Goal: Find specific page/section: Find specific page/section

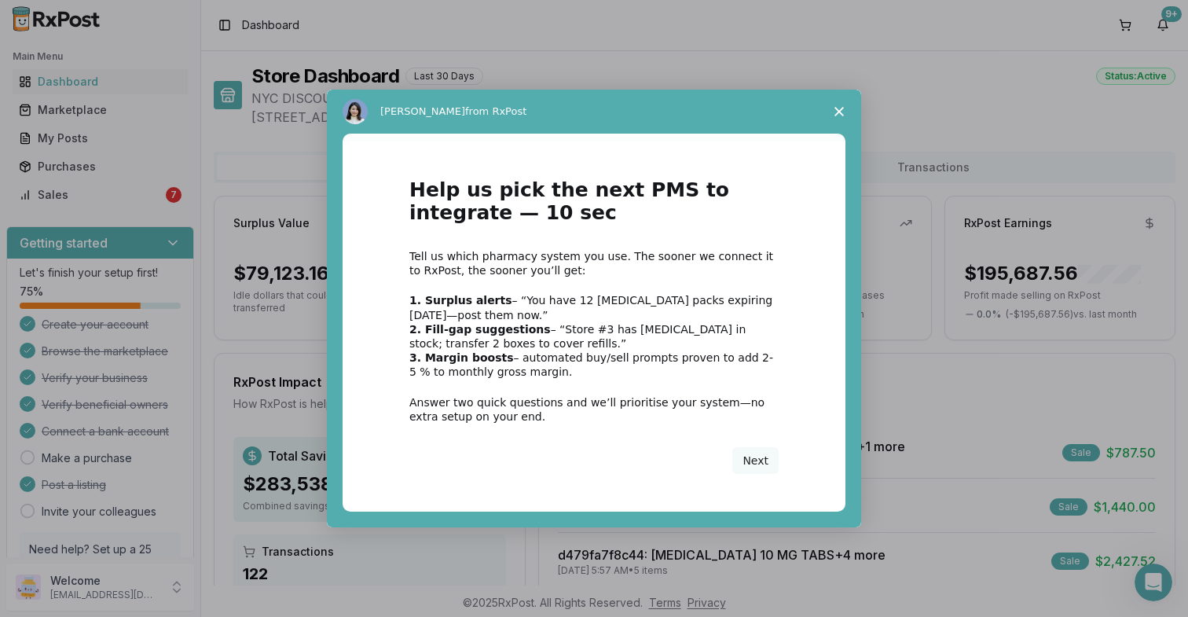
click at [848, 115] on span "Close survey" at bounding box center [839, 112] width 44 height 44
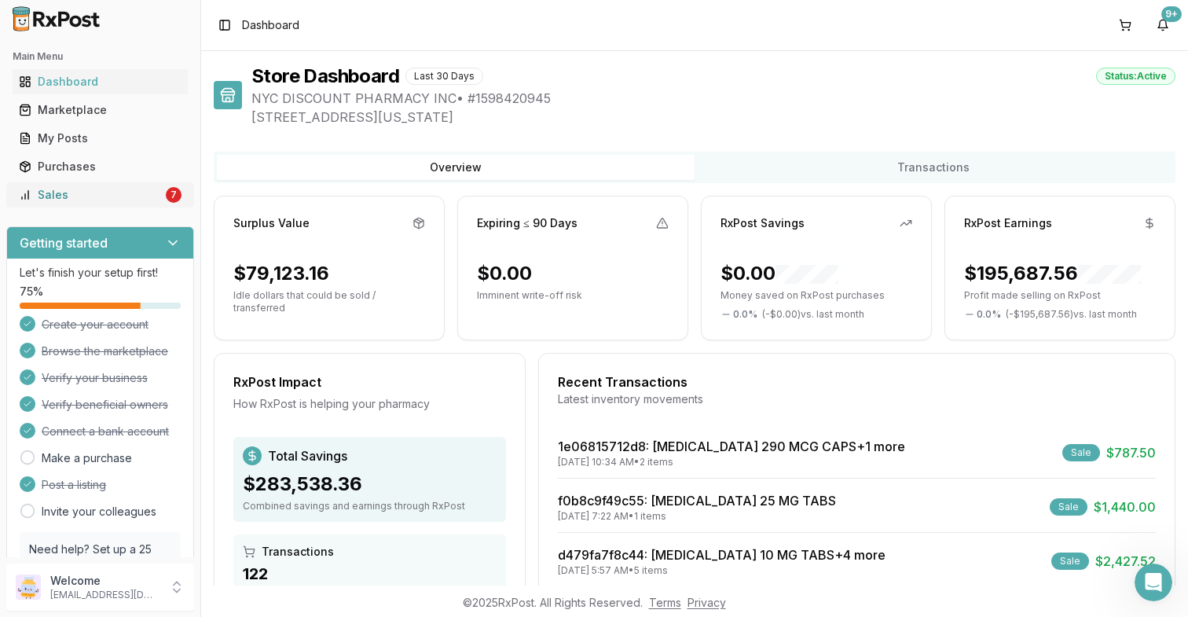
click at [102, 191] on div "Sales" at bounding box center [91, 195] width 144 height 16
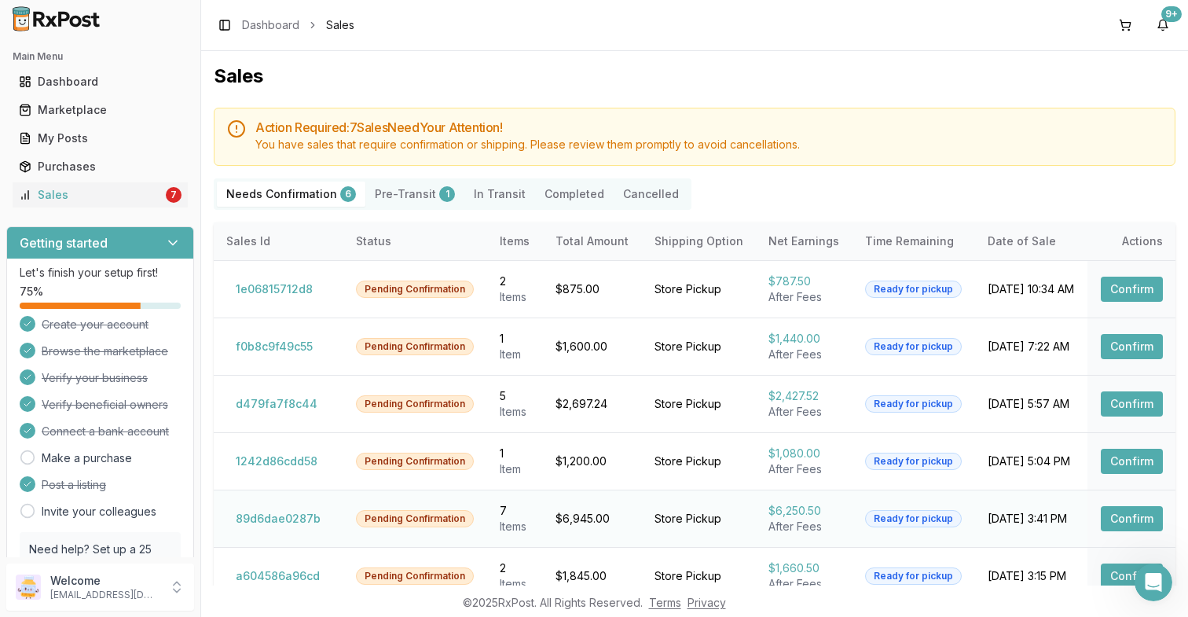
scroll to position [97, 0]
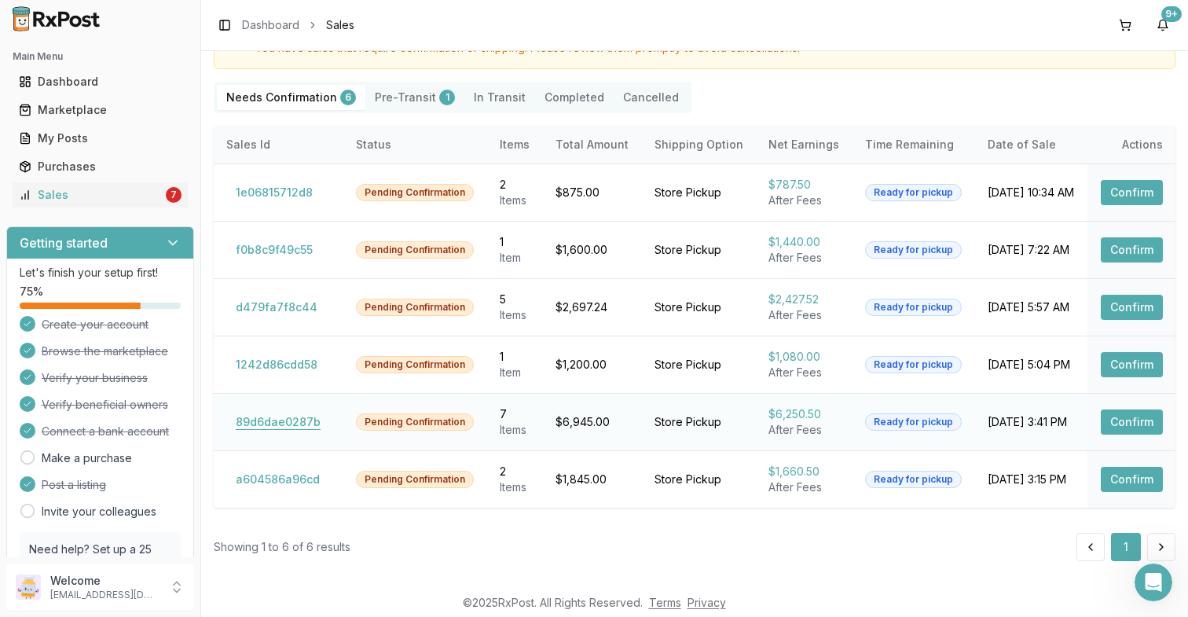
click at [270, 423] on button "89d6dae0287b" at bounding box center [278, 422] width 104 height 25
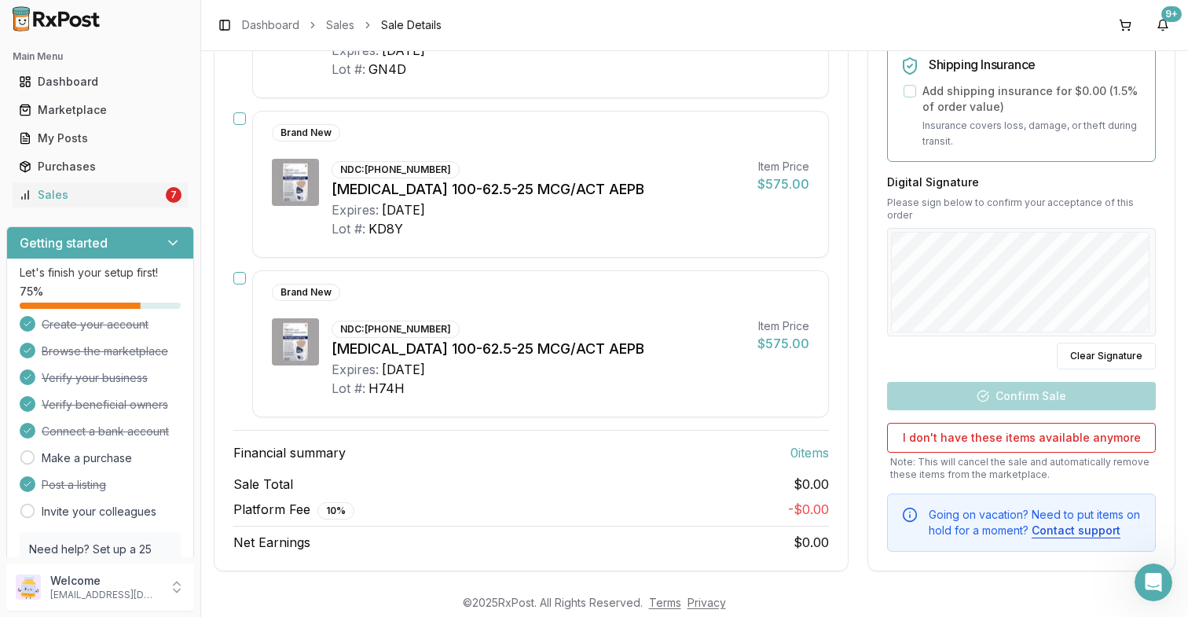
scroll to position [986, 0]
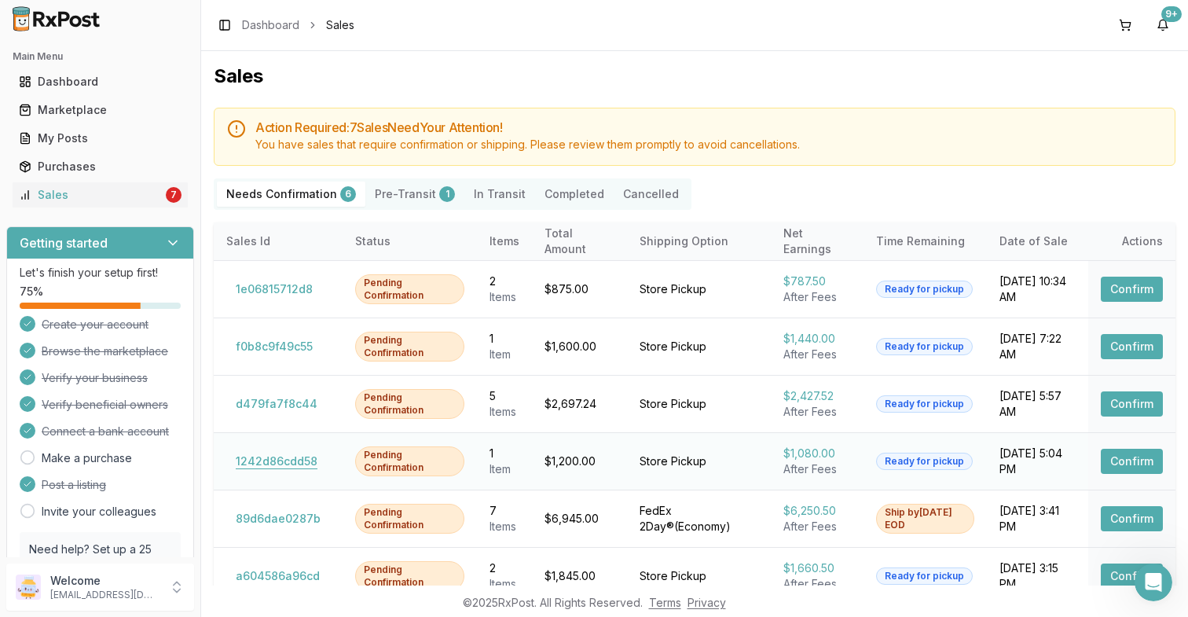
click at [272, 468] on button "1242d86cdd58" at bounding box center [276, 461] width 101 height 25
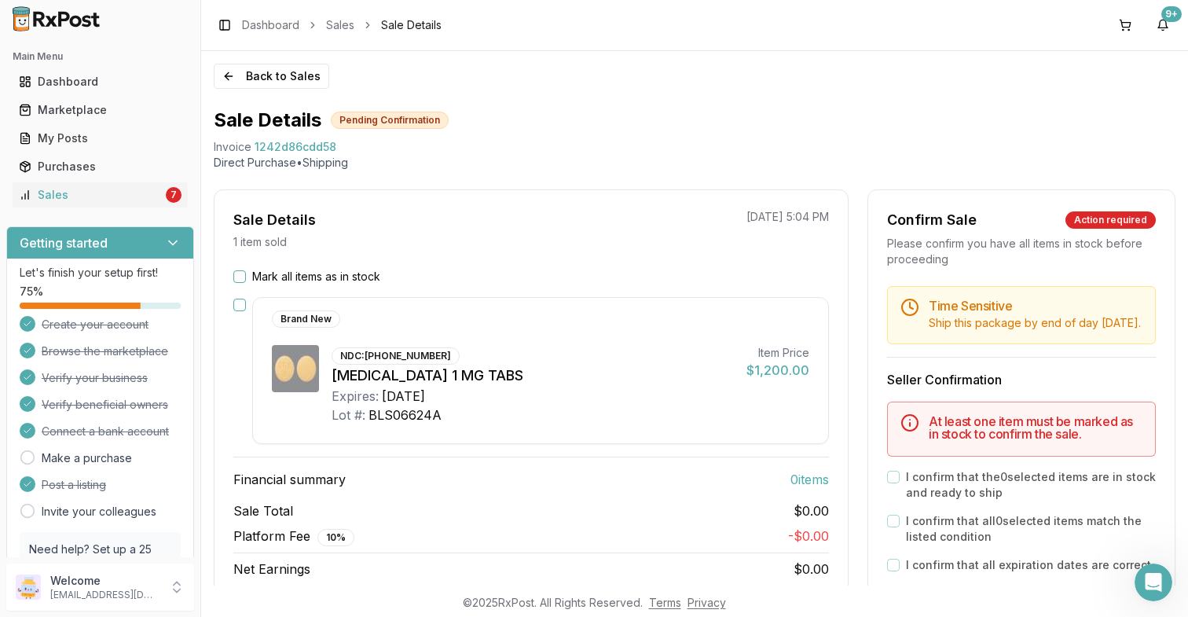
scroll to position [47, 0]
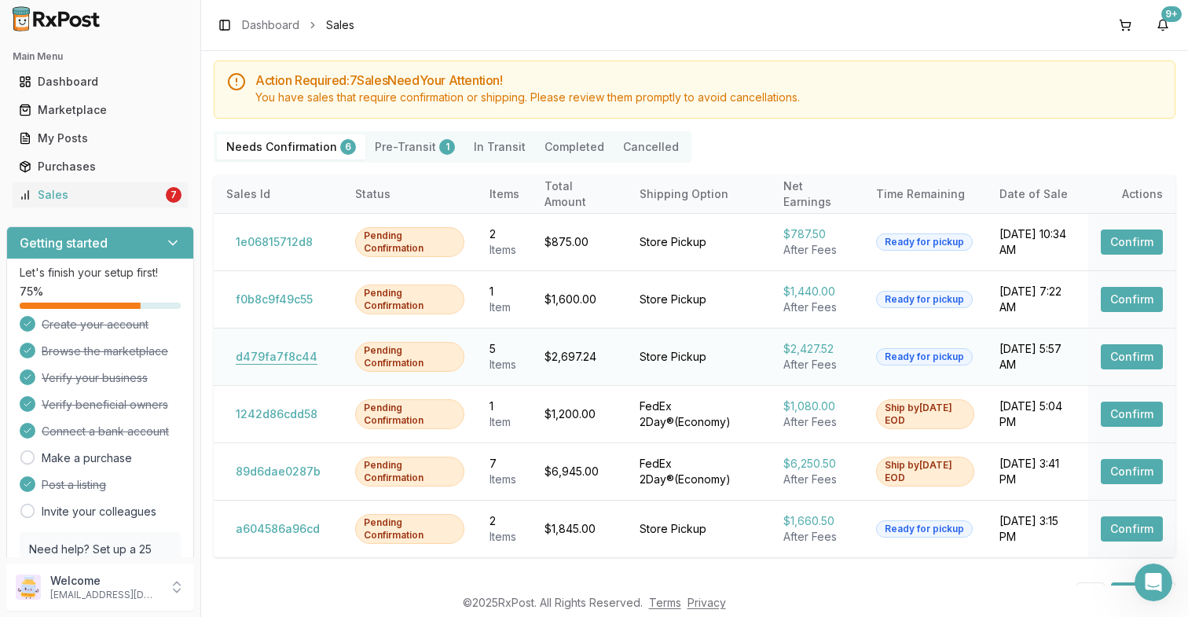
click at [287, 354] on button "d479fa7f8c44" at bounding box center [276, 356] width 101 height 25
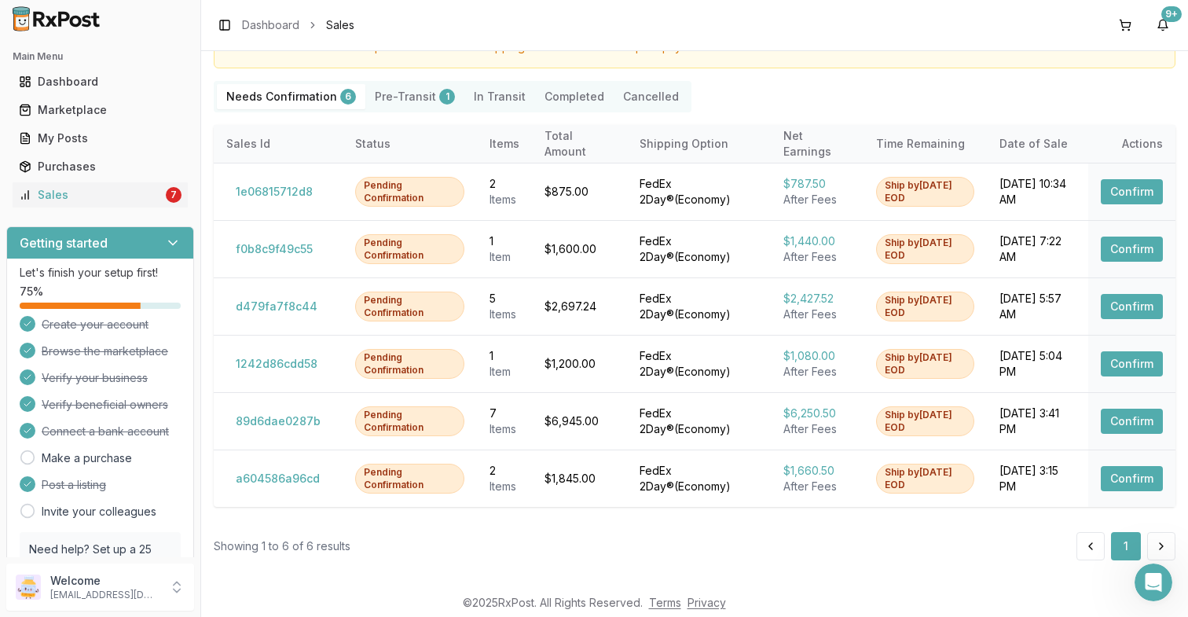
scroll to position [97, 0]
click at [297, 248] on button "f0b8c9f49c55" at bounding box center [274, 249] width 96 height 25
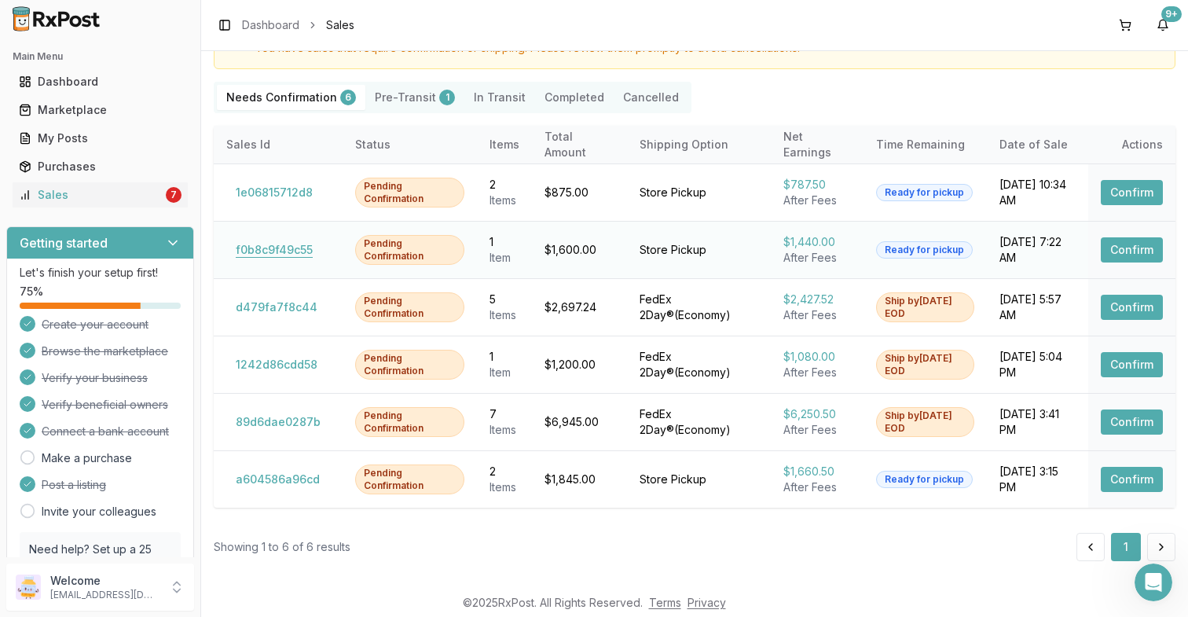
click at [274, 252] on button "f0b8c9f49c55" at bounding box center [274, 249] width 96 height 25
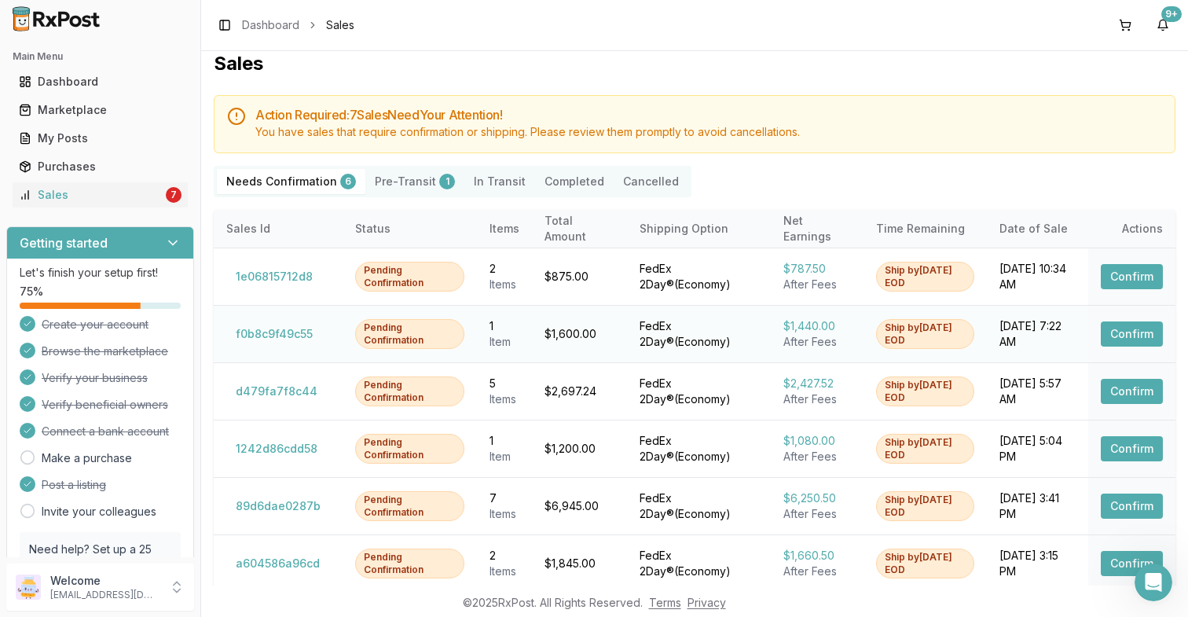
scroll to position [97, 0]
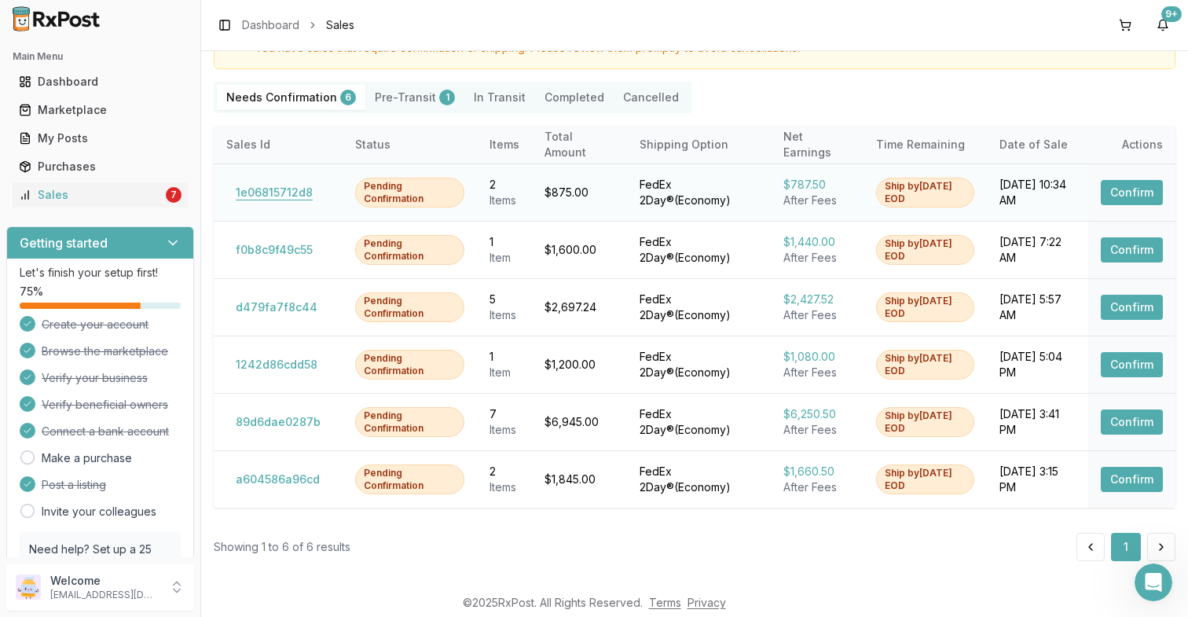
click at [286, 194] on button "1e06815712d8" at bounding box center [274, 192] width 96 height 25
